Goal: Information Seeking & Learning: Learn about a topic

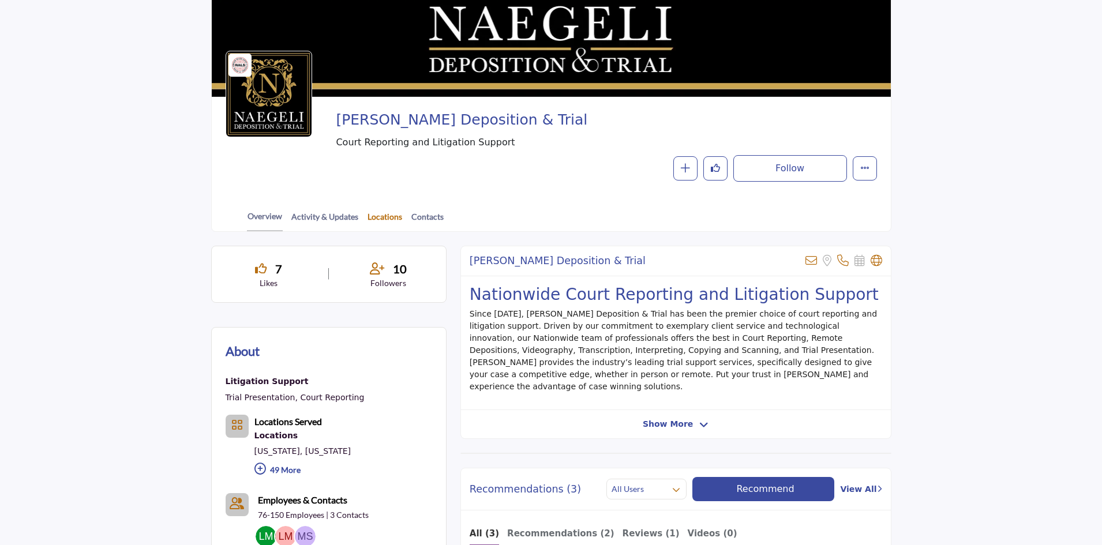
scroll to position [115, 0]
click at [389, 212] on link "Locations" at bounding box center [385, 221] width 36 height 20
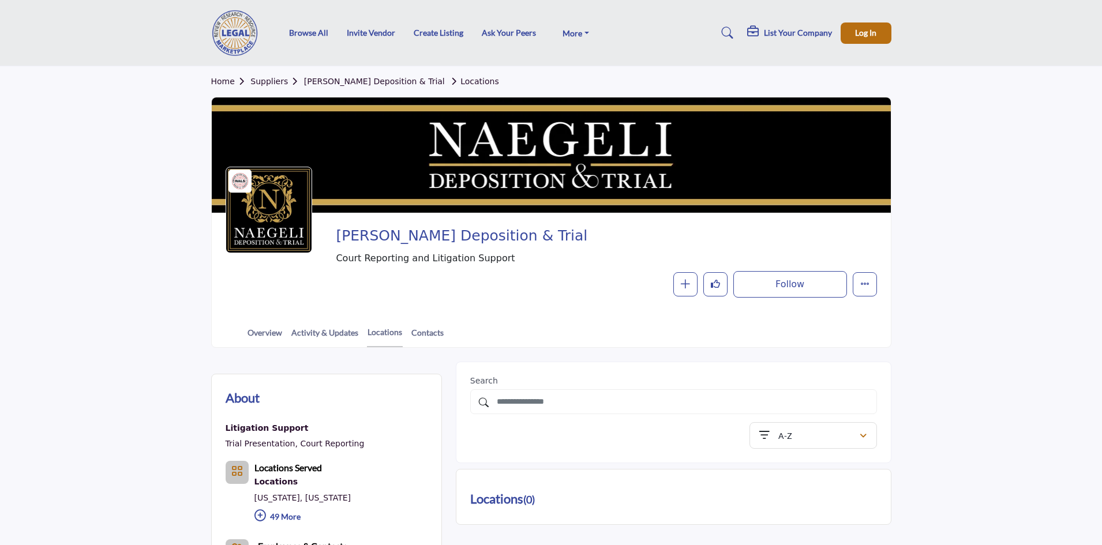
click at [280, 83] on link "Suppliers" at bounding box center [276, 81] width 53 height 9
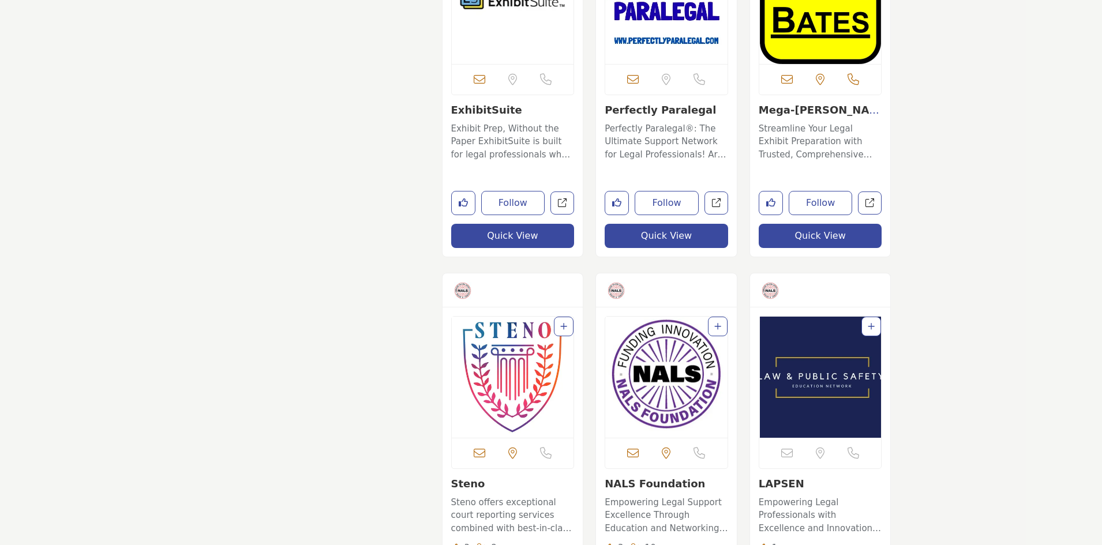
scroll to position [1904, 0]
click at [518, 361] on img "Open Listing in new tab" at bounding box center [513, 376] width 122 height 121
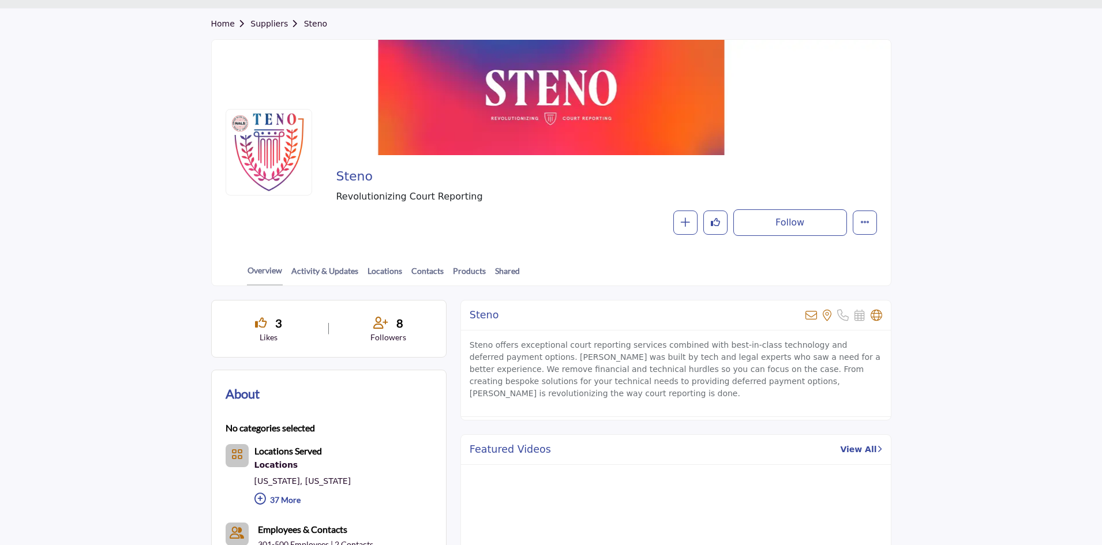
scroll to position [58, 0]
click at [464, 275] on link "Products" at bounding box center [469, 275] width 34 height 20
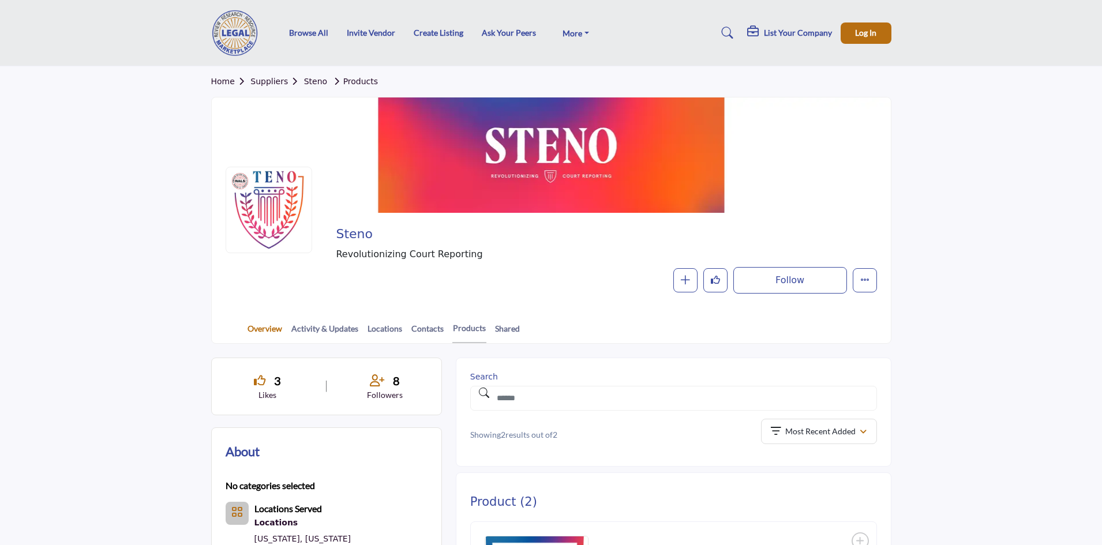
click at [268, 331] on link "Overview" at bounding box center [265, 333] width 36 height 20
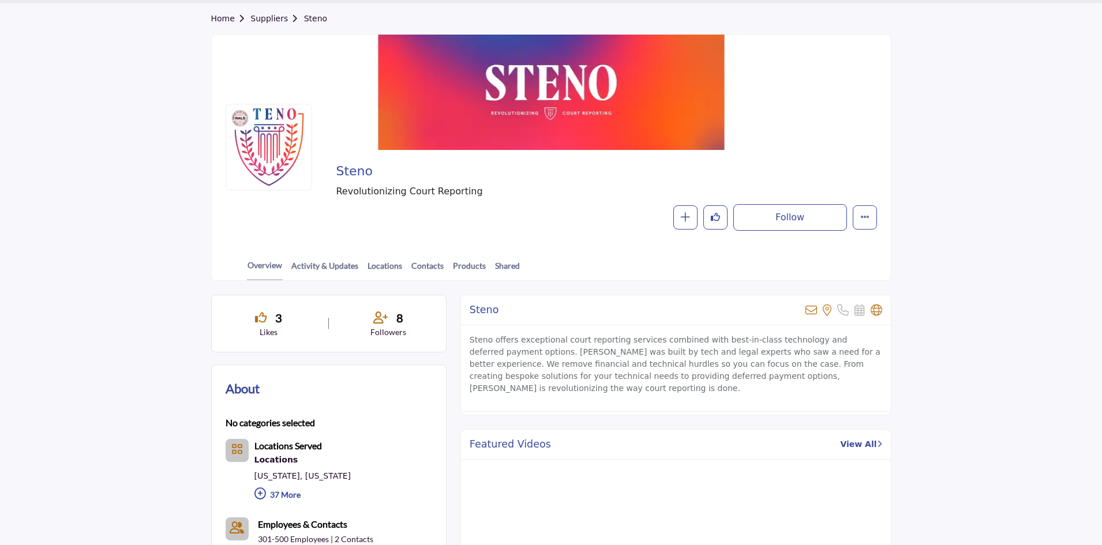
scroll to position [58, 0]
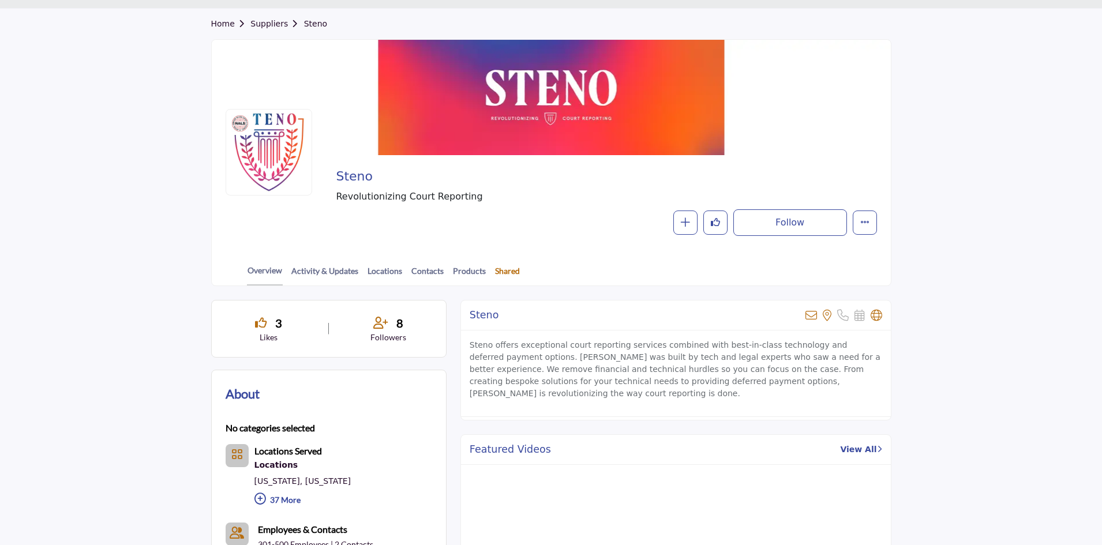
click at [500, 278] on link "Shared" at bounding box center [507, 275] width 26 height 20
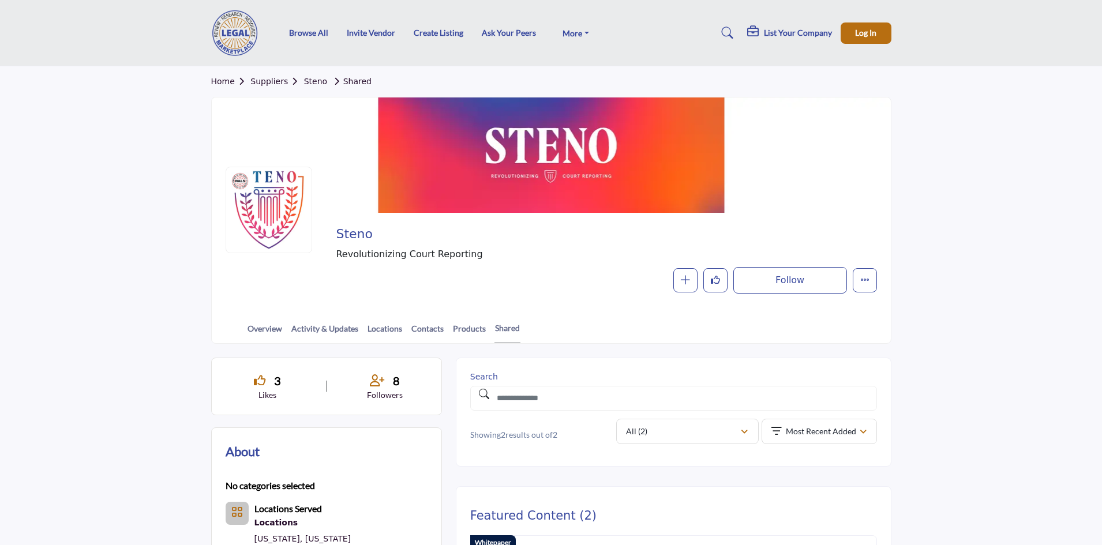
click at [257, 84] on link "Suppliers" at bounding box center [276, 81] width 53 height 9
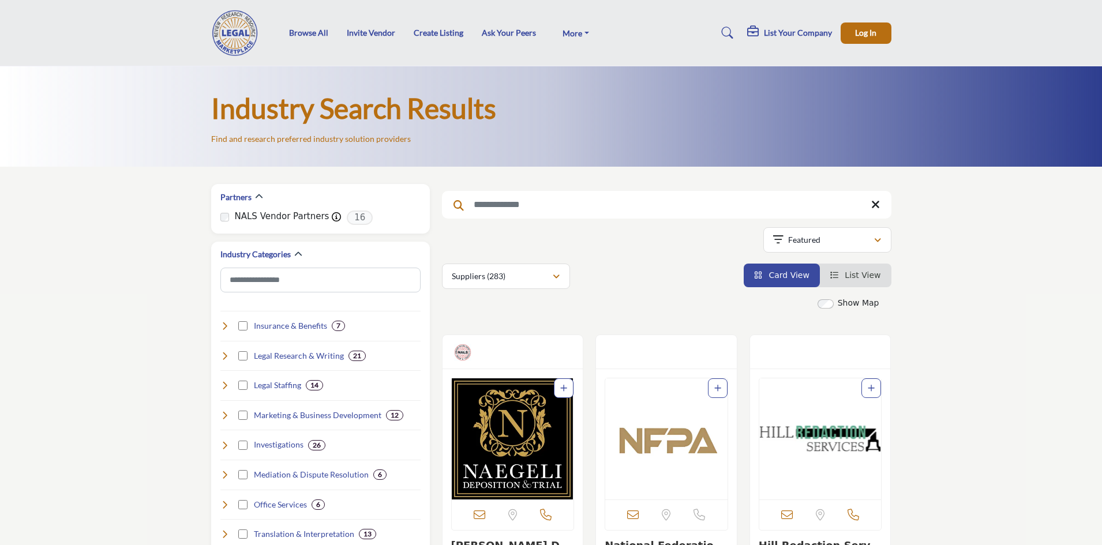
click at [499, 424] on img "Open Listing in new tab" at bounding box center [513, 439] width 122 height 121
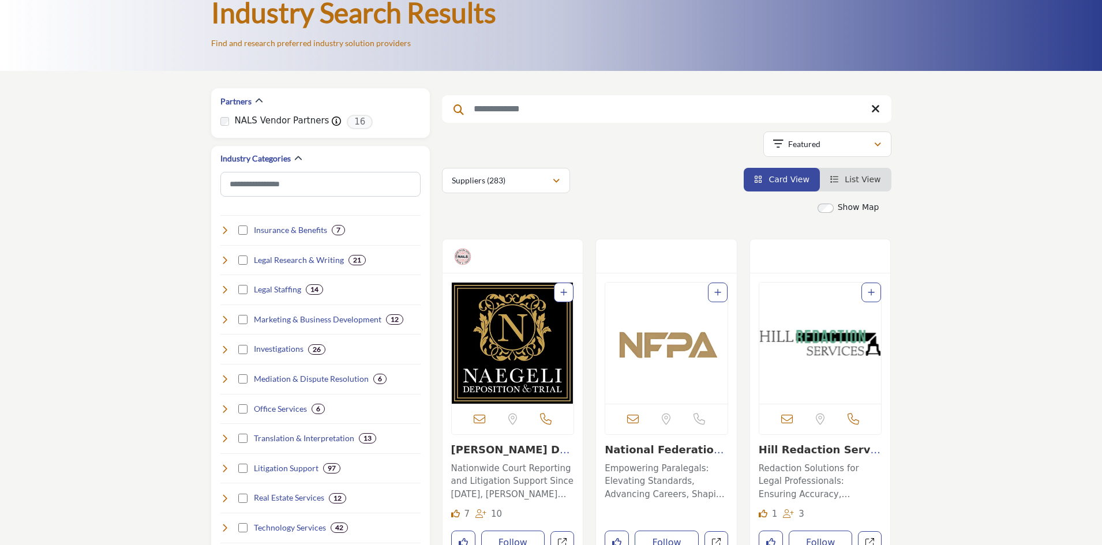
scroll to position [173, 0]
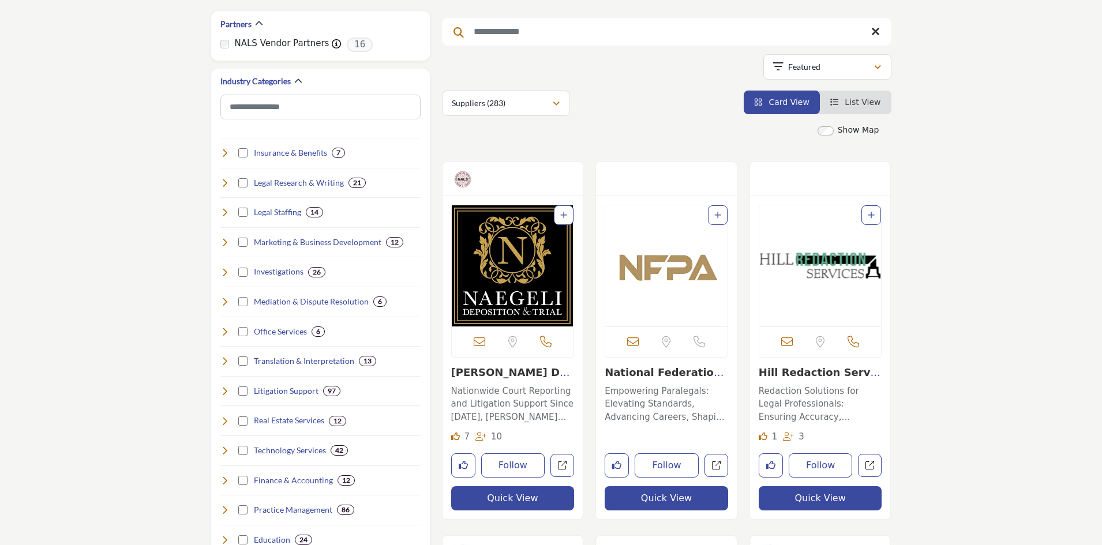
click at [515, 373] on link "[PERSON_NAME] Deposition &..." at bounding box center [512, 378] width 123 height 25
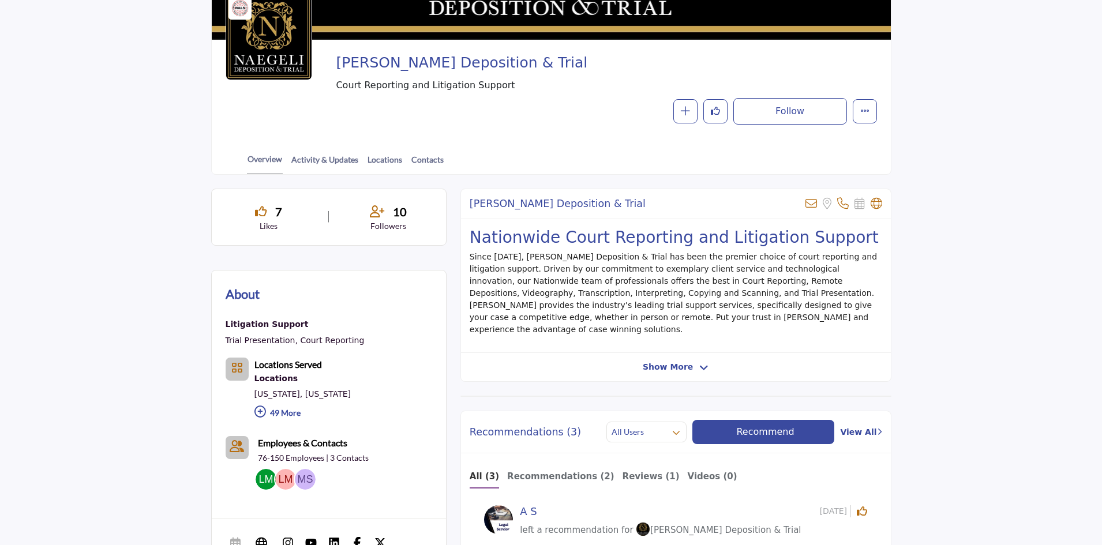
click at [685, 361] on span "Show More" at bounding box center [668, 367] width 50 height 12
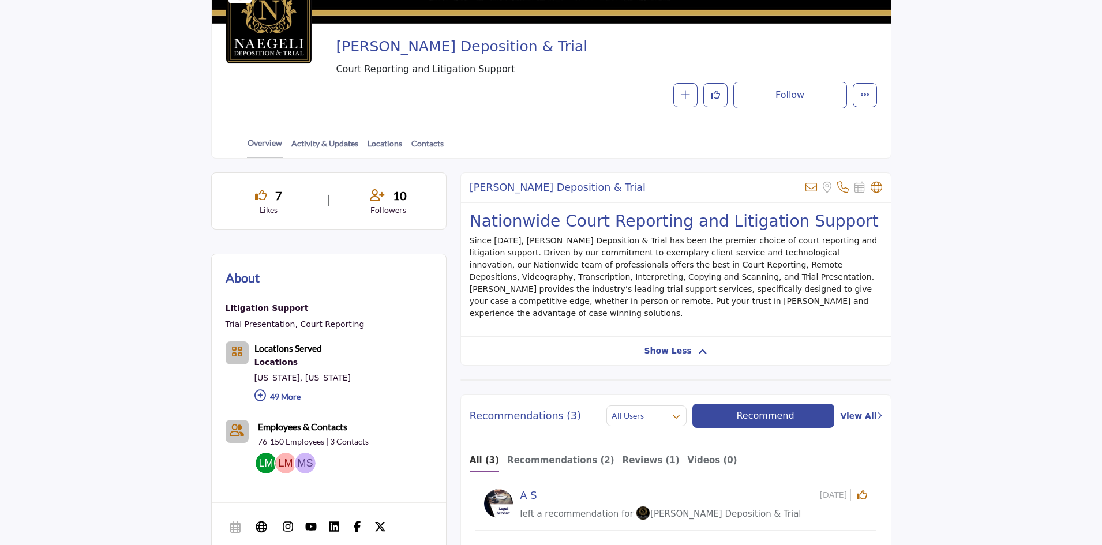
scroll to position [0, 0]
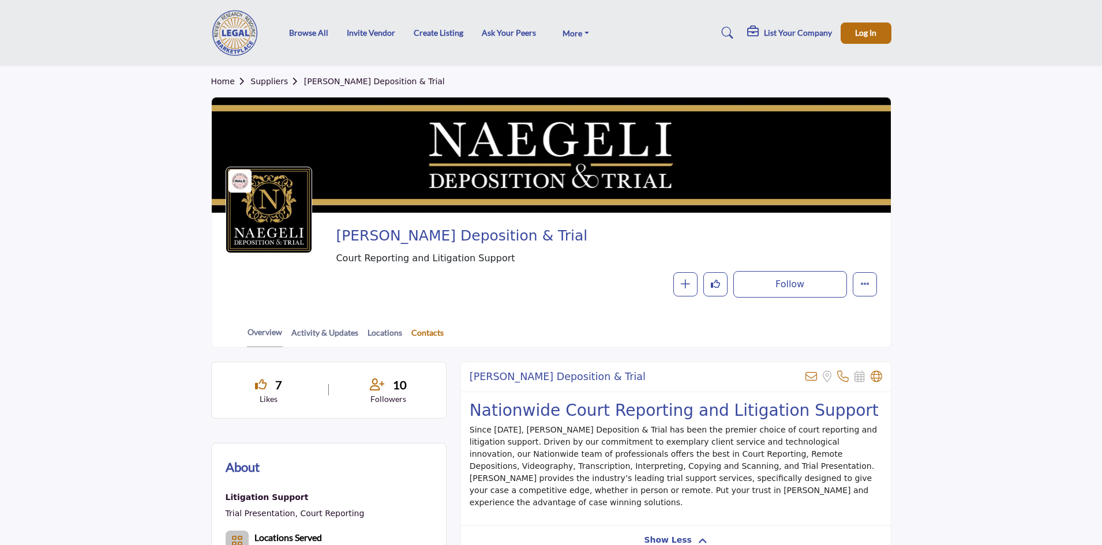
click at [413, 328] on link "Contacts" at bounding box center [427, 337] width 33 height 20
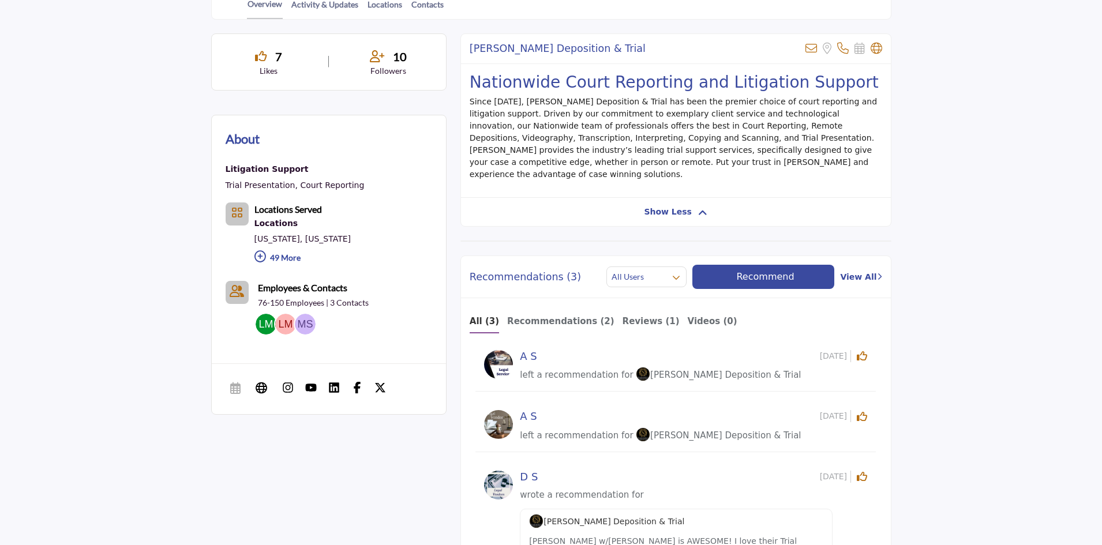
scroll to position [346, 0]
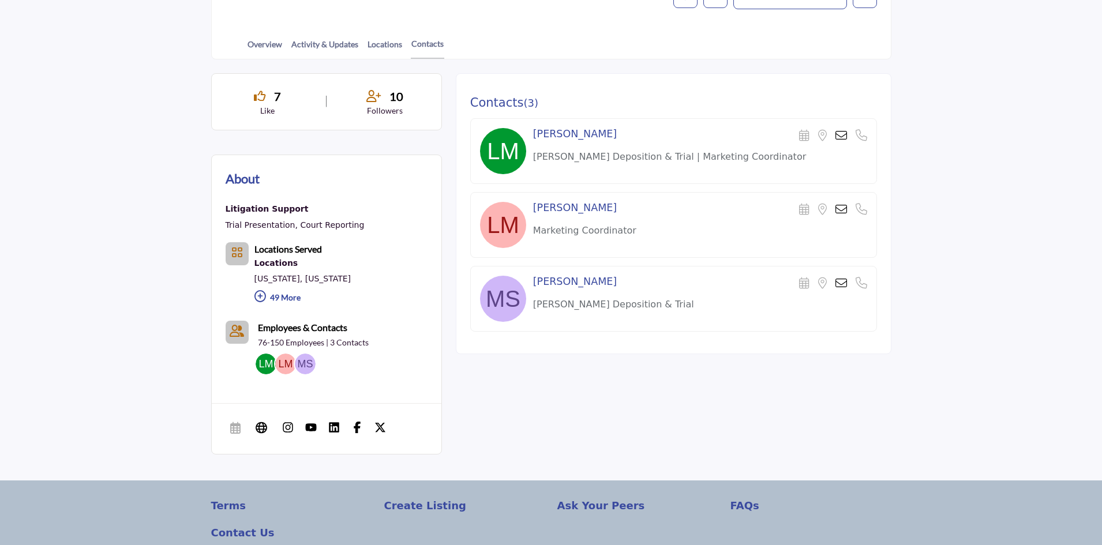
scroll to position [289, 0]
click at [283, 304] on p "49 More" at bounding box center [302, 299] width 97 height 25
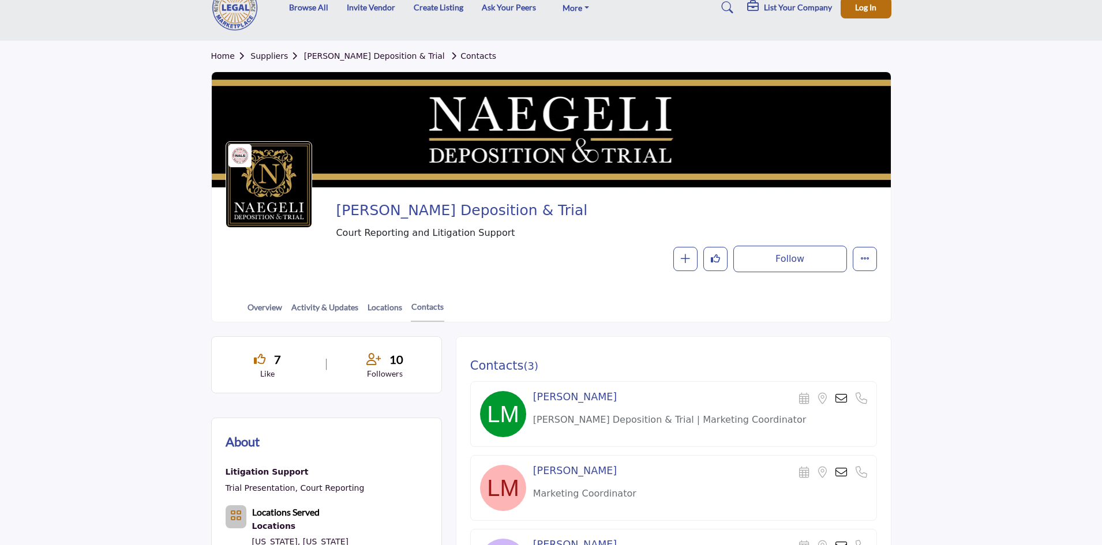
scroll to position [0, 0]
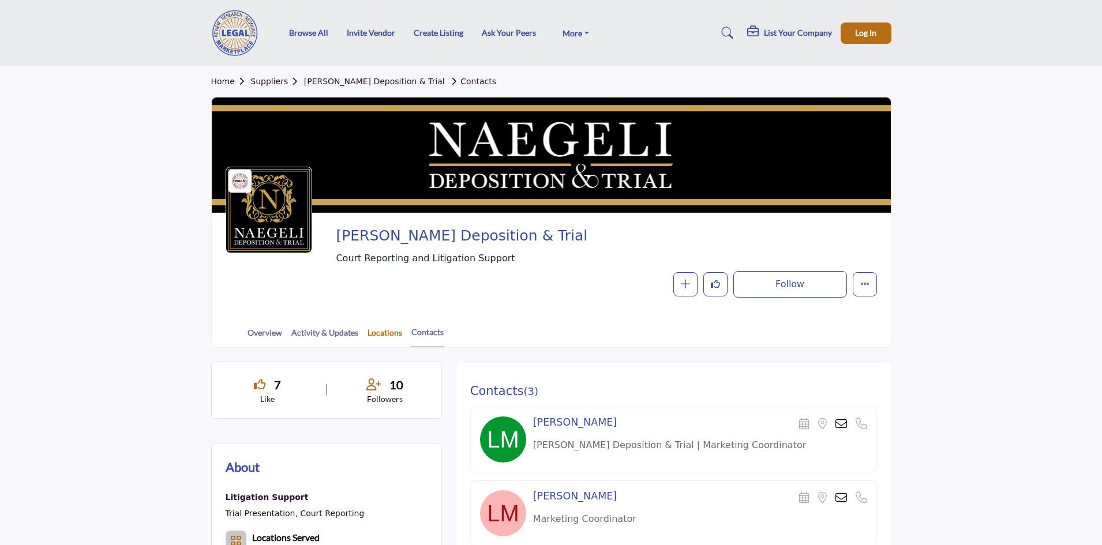
click at [389, 340] on link "Locations" at bounding box center [385, 337] width 36 height 20
